Goal: Information Seeking & Learning: Understand process/instructions

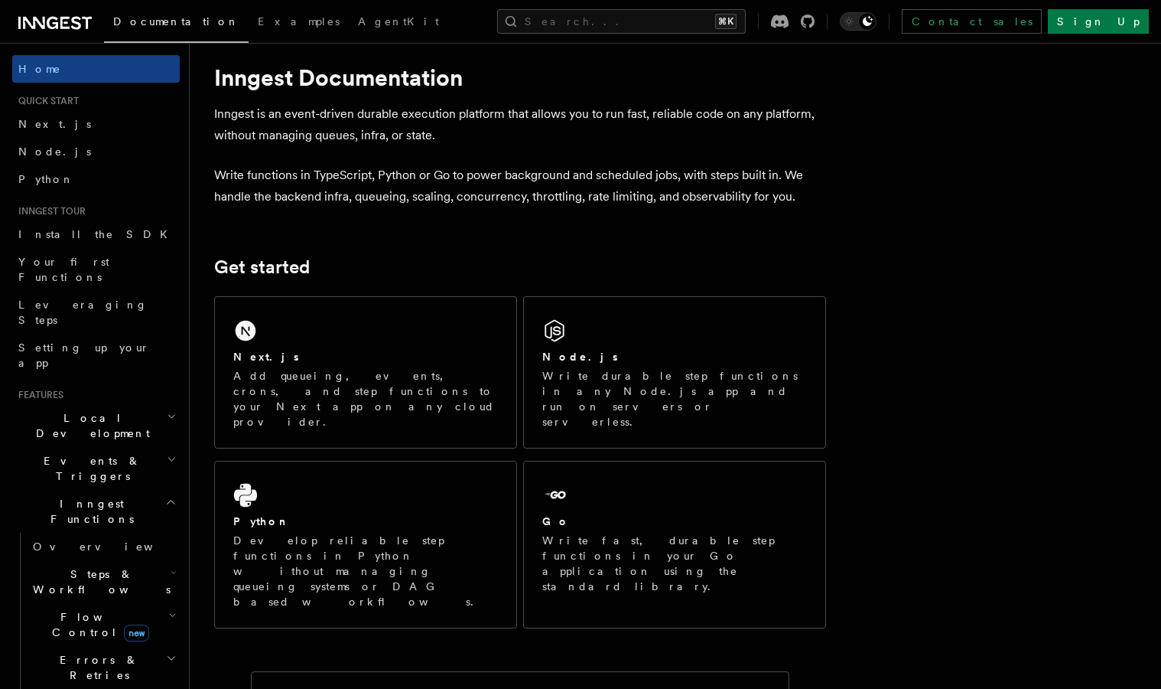
scroll to position [141, 0]
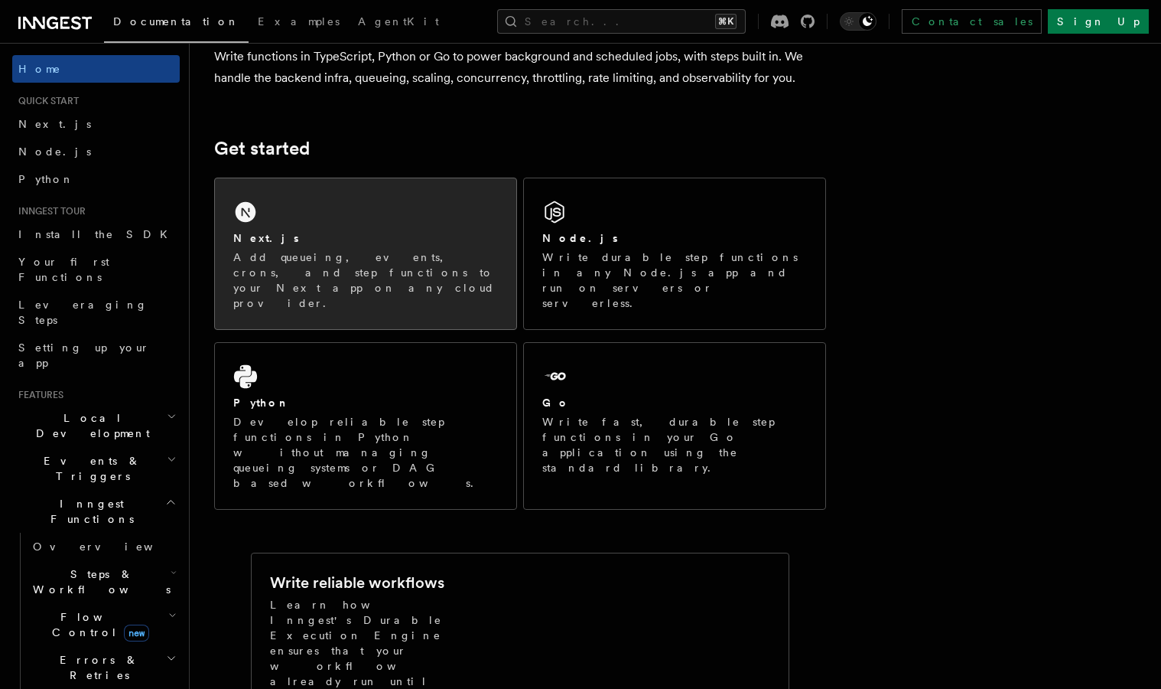
click at [337, 277] on p "Add queueing, events, crons, and step functions to your Next app on any cloud p…" at bounding box center [365, 279] width 265 height 61
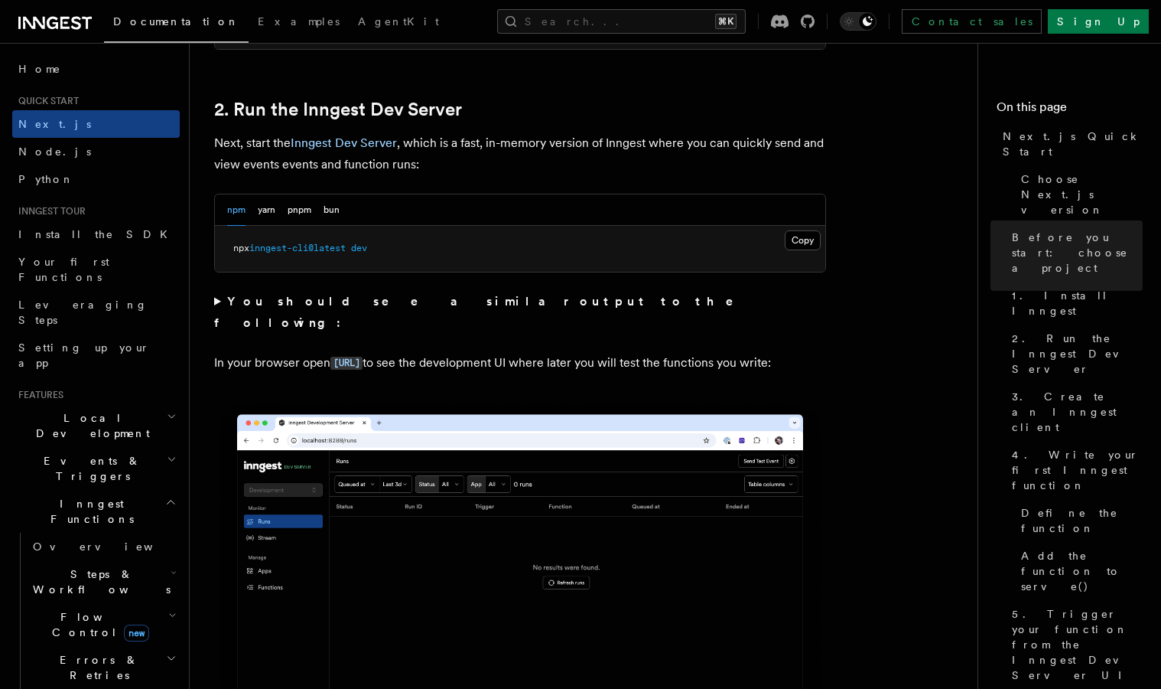
scroll to position [1039, 0]
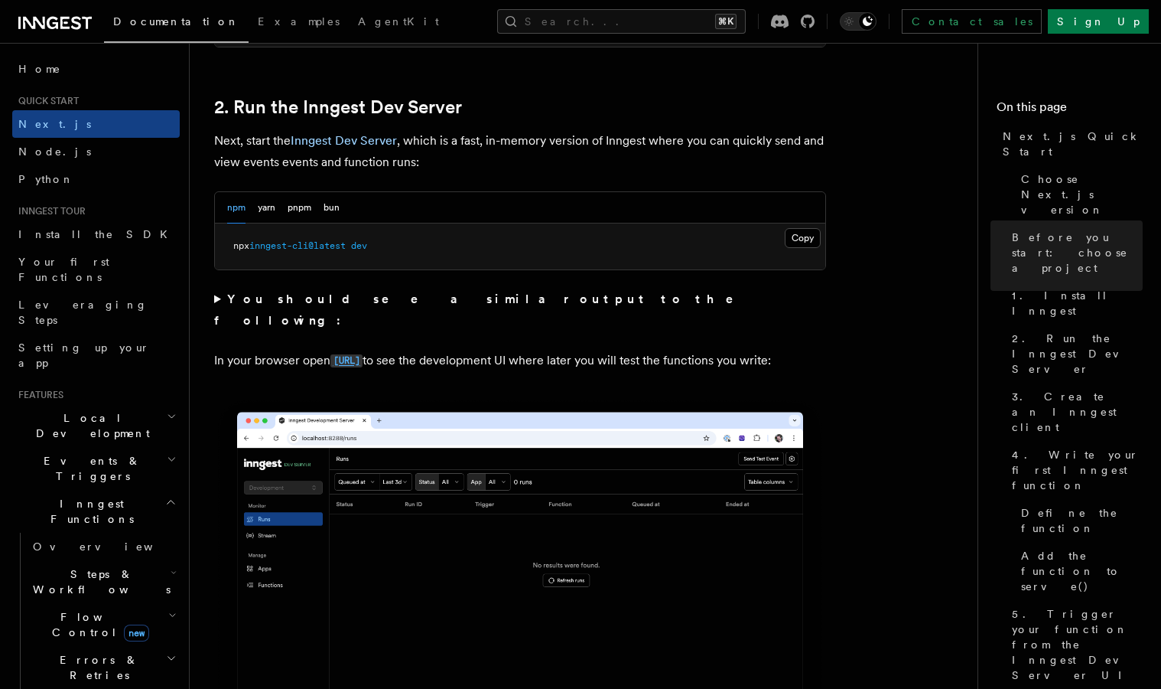
click at [363, 354] on code "[URL]" at bounding box center [347, 360] width 32 height 13
drag, startPoint x: 455, startPoint y: 336, endPoint x: 333, endPoint y: 336, distance: 122.4
click at [333, 350] on p "In your browser open [URL] to see the development UI where later you will test …" at bounding box center [520, 361] width 612 height 22
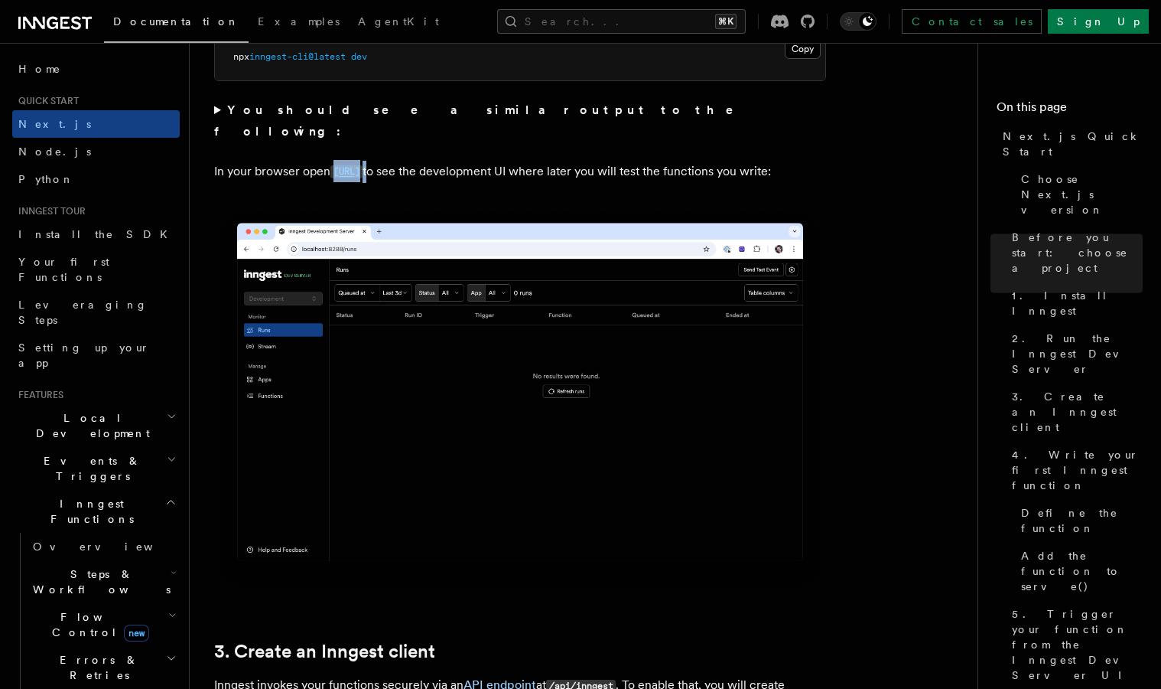
scroll to position [1249, 0]
